Goal: Information Seeking & Learning: Learn about a topic

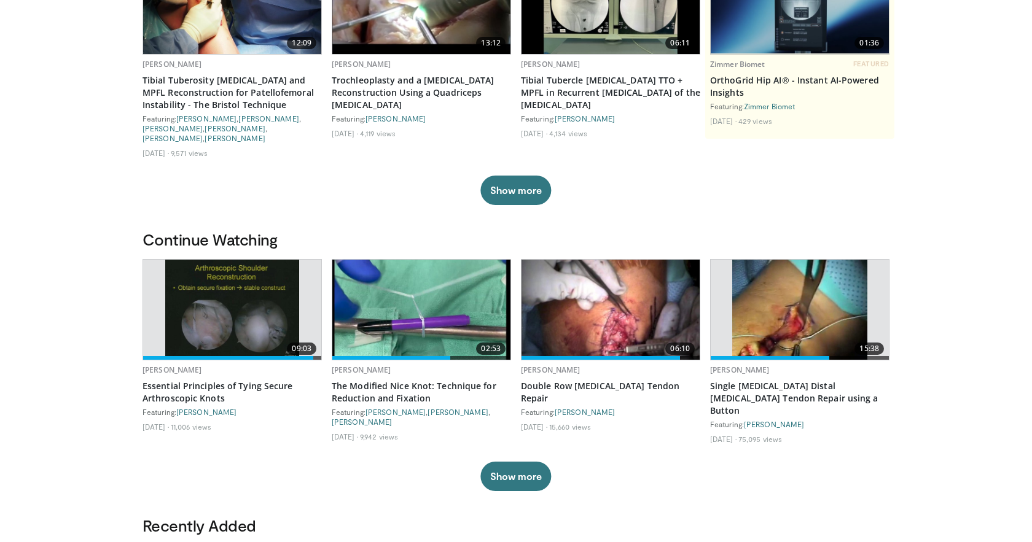
scroll to position [201, 0]
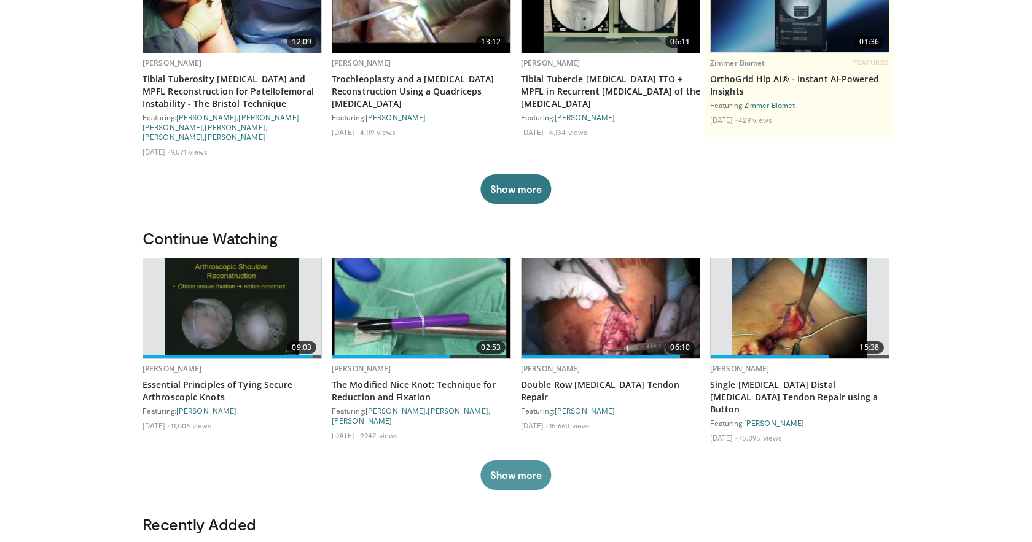
click at [523, 461] on button "Show more" at bounding box center [515, 475] width 71 height 29
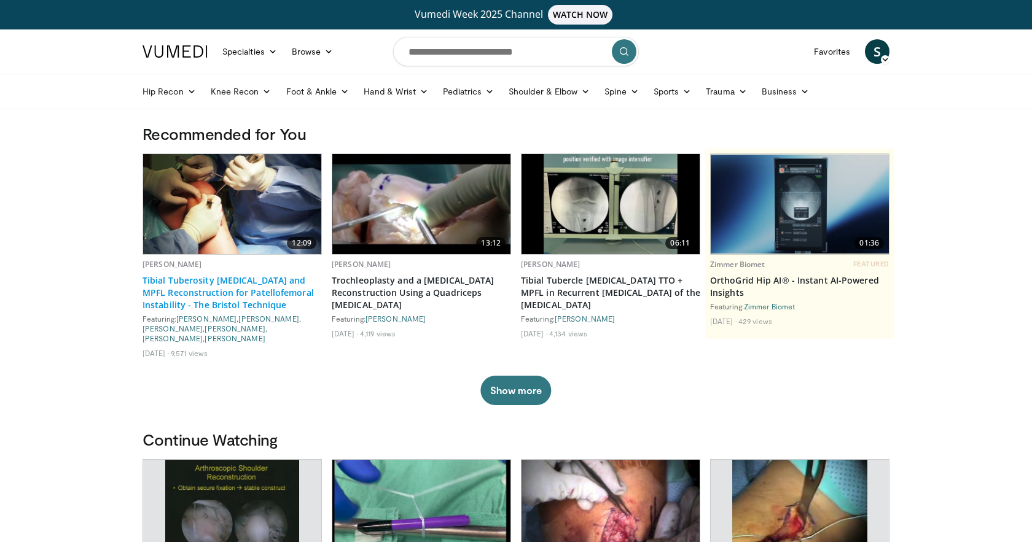
scroll to position [0, 0]
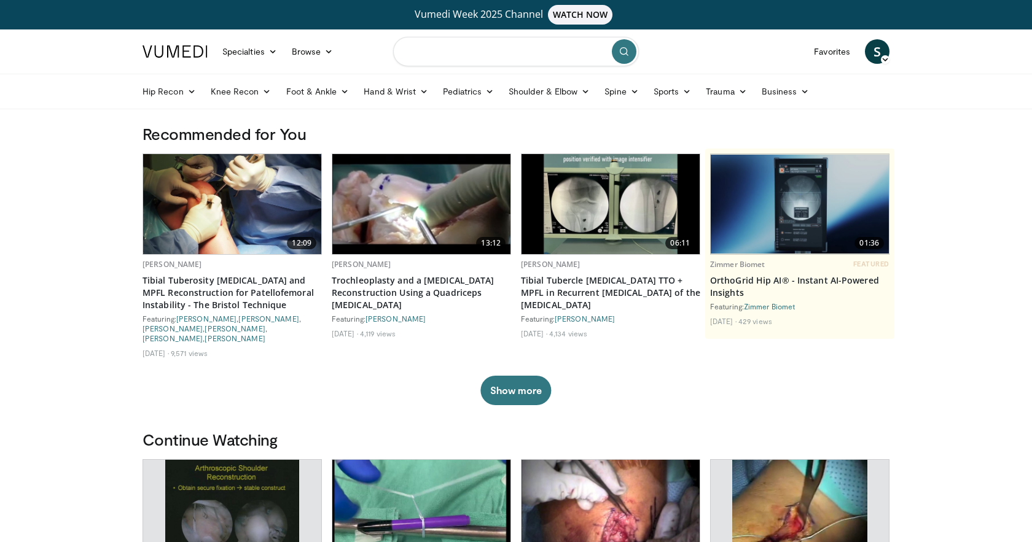
click at [455, 64] on input "Search topics, interventions" at bounding box center [516, 51] width 246 height 29
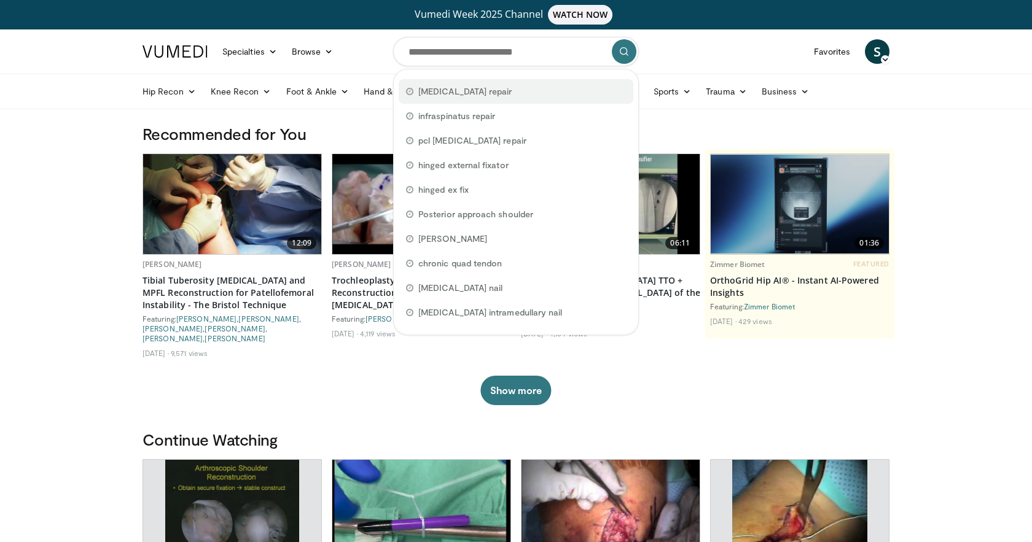
click at [477, 94] on div "[MEDICAL_DATA] repair" at bounding box center [516, 91] width 235 height 25
type input "**********"
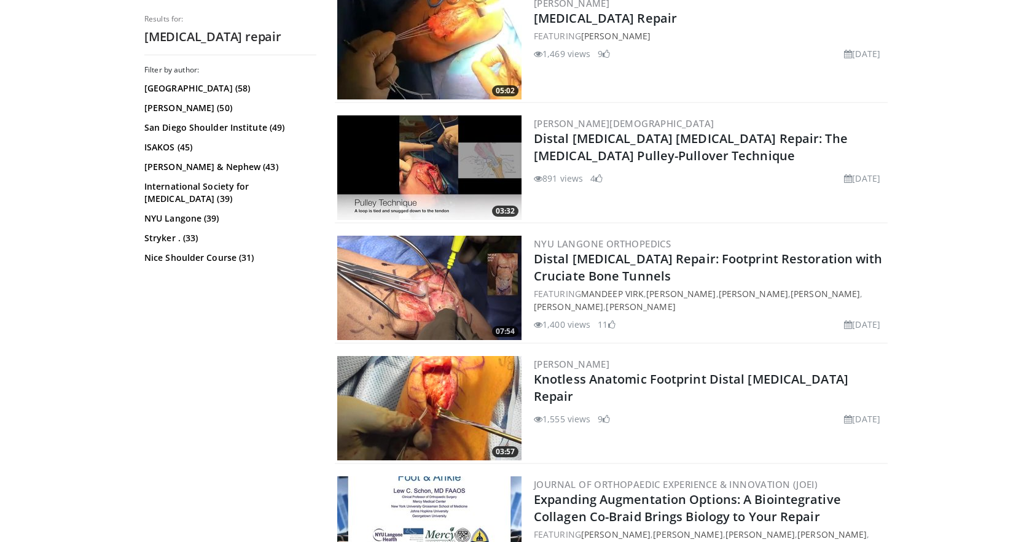
scroll to position [658, 0]
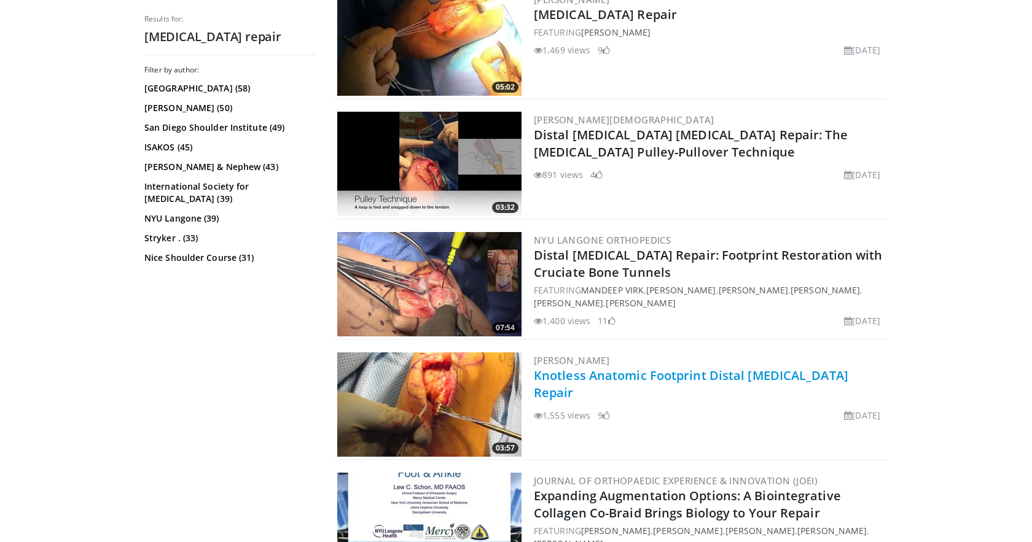
click at [626, 376] on link "Knotless Anatomic Footprint Distal [MEDICAL_DATA] Repair" at bounding box center [691, 384] width 314 height 34
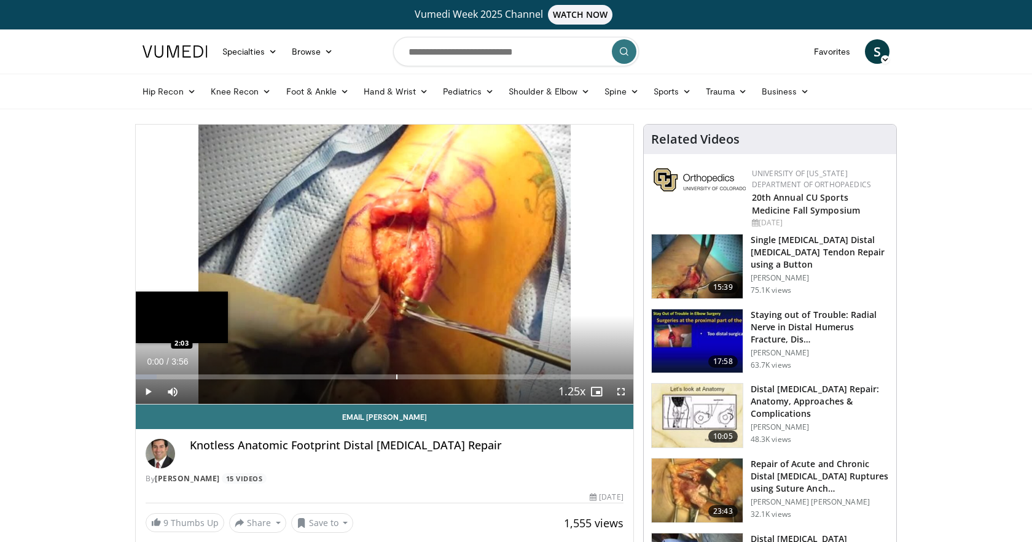
click at [396, 376] on div "Progress Bar" at bounding box center [396, 377] width 1 height 5
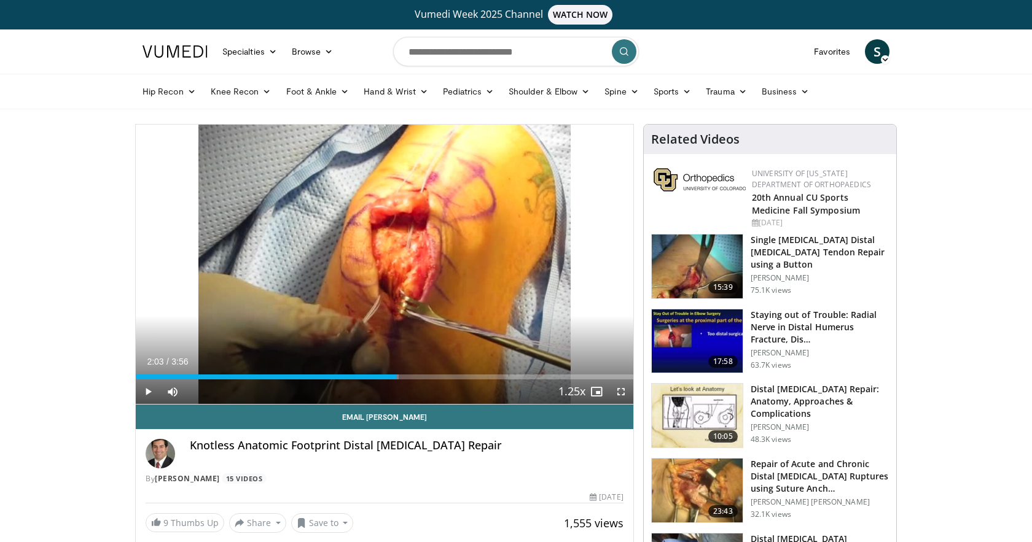
click at [152, 394] on span "Video Player" at bounding box center [148, 391] width 25 height 25
